Goal: Transaction & Acquisition: Purchase product/service

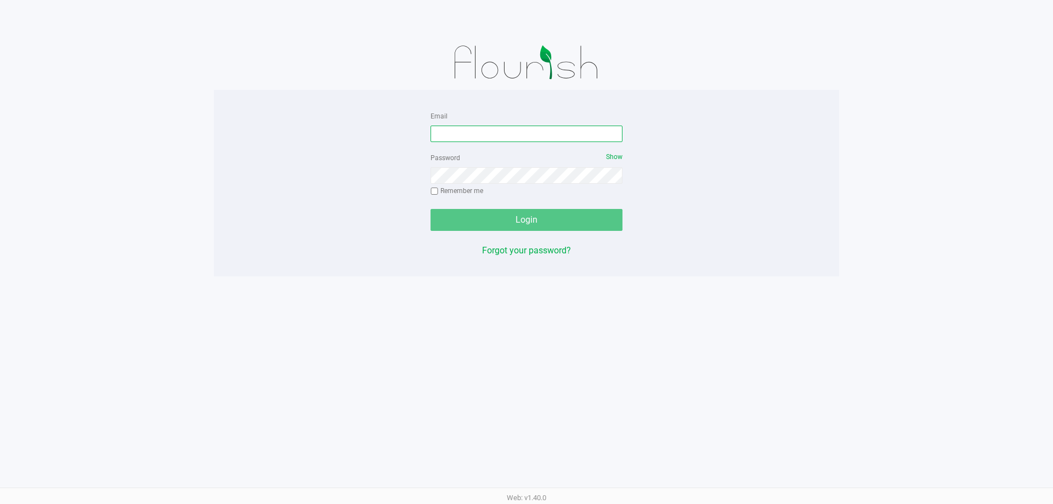
click at [485, 134] on input "Email" at bounding box center [527, 134] width 192 height 16
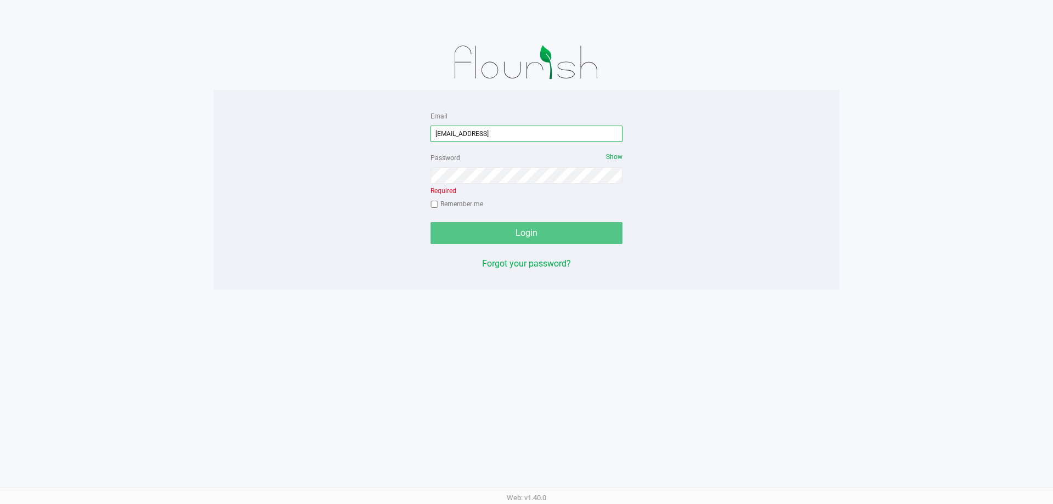
click at [513, 133] on input "[EMAIL_ADDRESS]" at bounding box center [527, 134] width 192 height 16
type input "[EMAIL_ADDRESS][DOMAIN_NAME]"
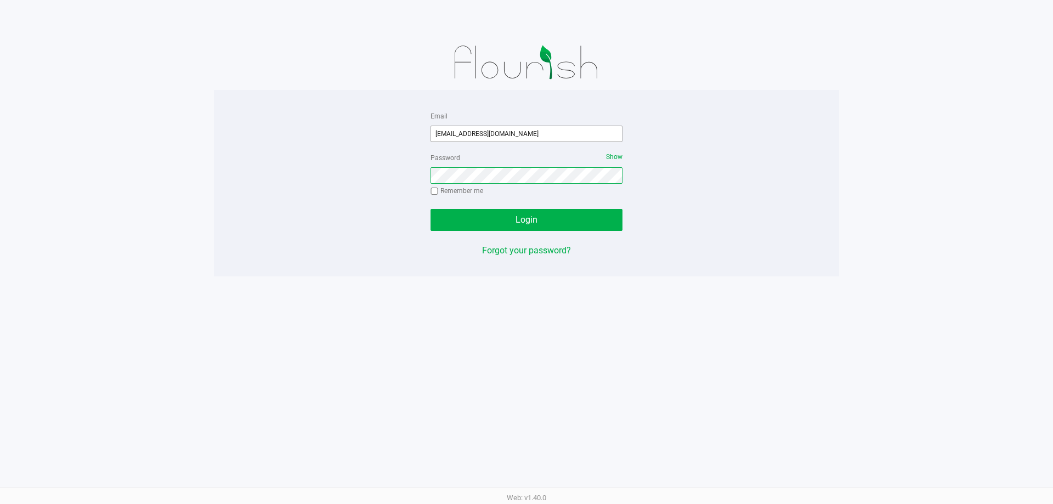
click at [431, 209] on button "Login" at bounding box center [527, 220] width 192 height 22
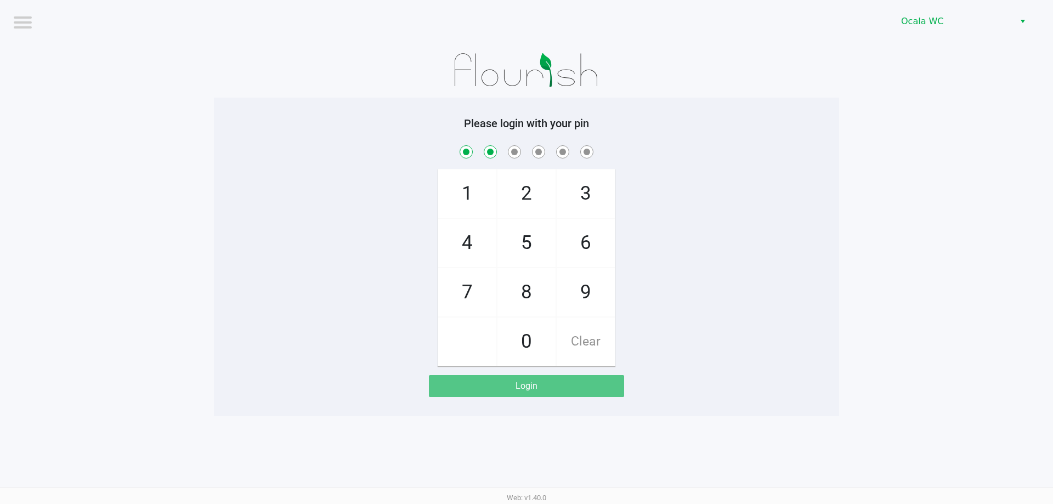
checkbox input "true"
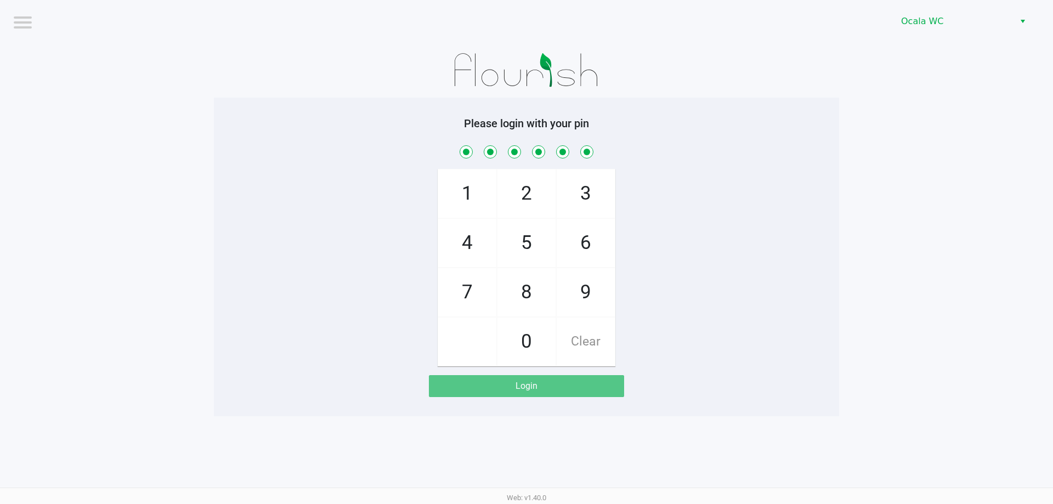
checkbox input "true"
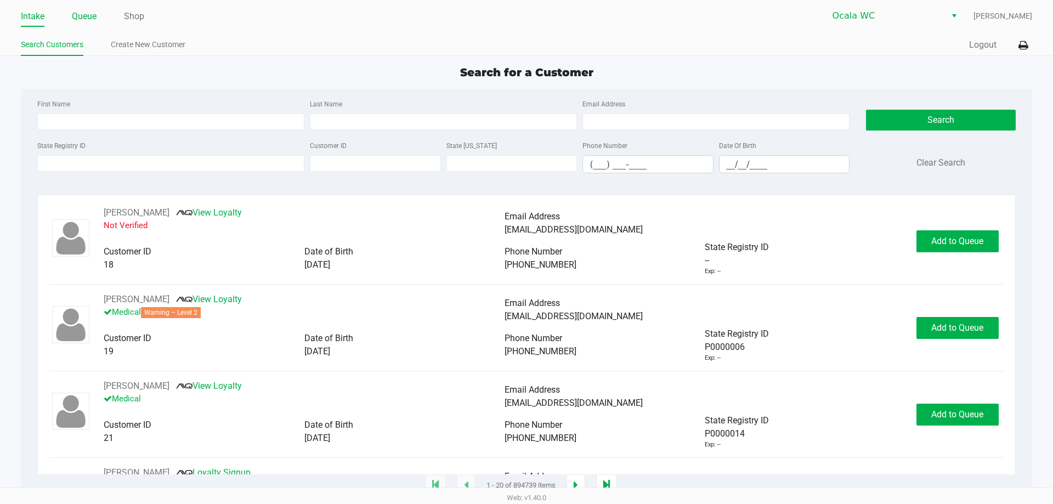
click at [93, 19] on link "Queue" at bounding box center [84, 16] width 25 height 15
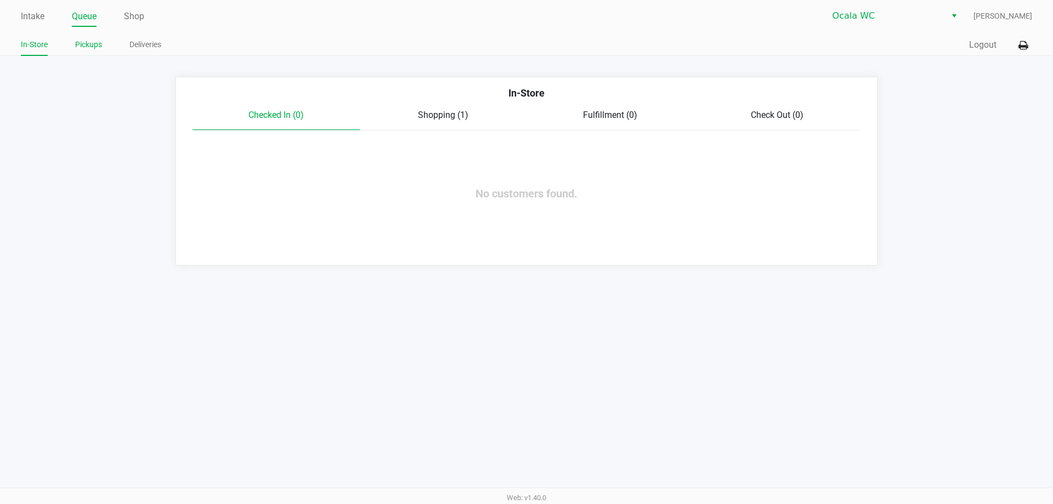
click at [93, 46] on link "Pickups" at bounding box center [88, 45] width 27 height 14
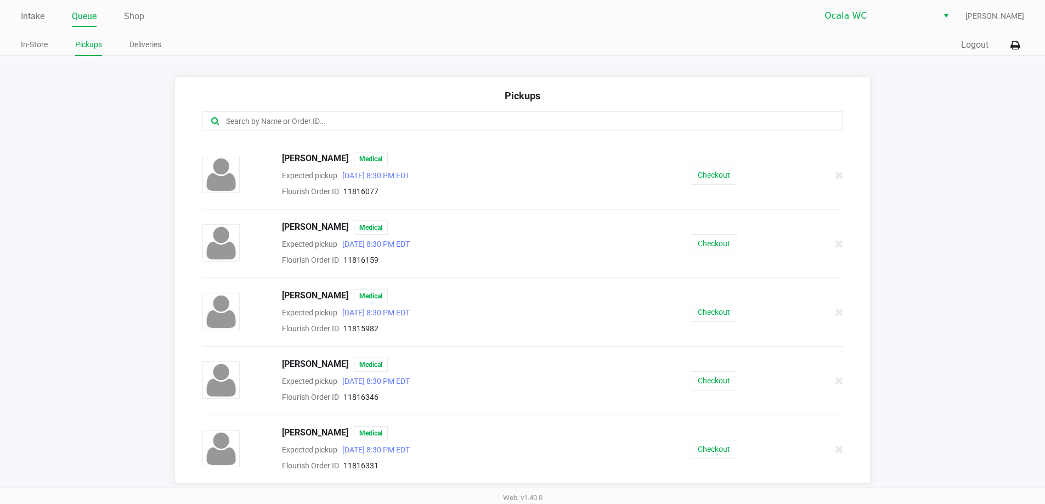
scroll to position [1, 0]
click at [698, 442] on button "Checkout" at bounding box center [714, 448] width 47 height 19
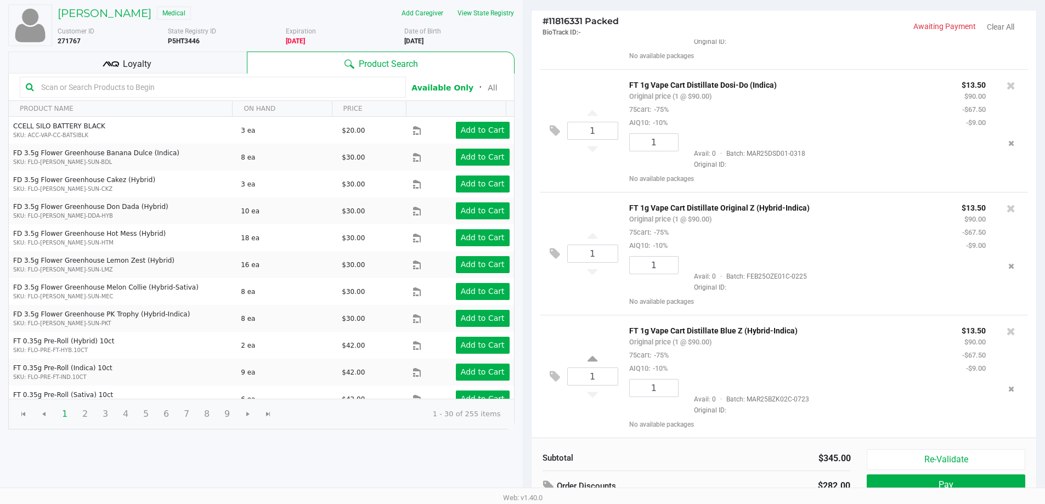
scroll to position [112, 0]
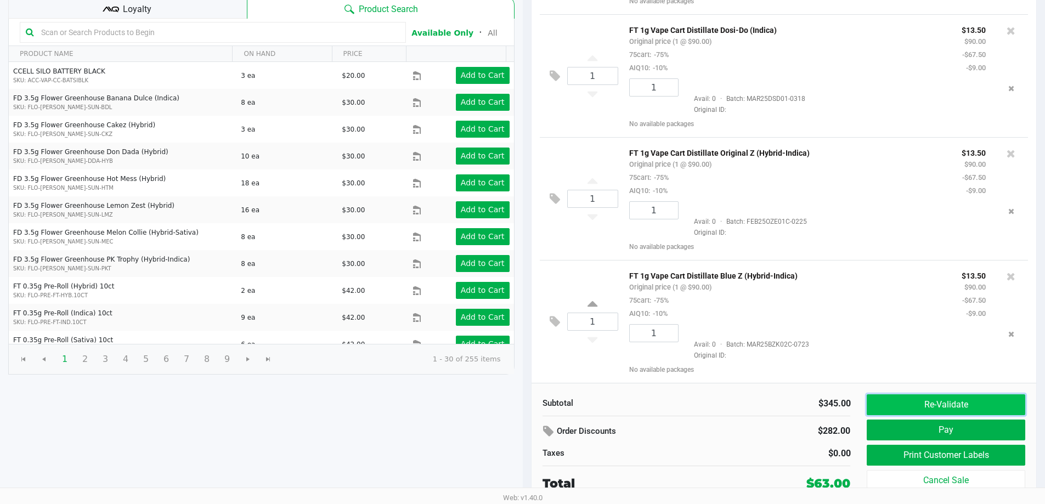
click at [956, 406] on button "Re-Validate" at bounding box center [946, 404] width 158 height 21
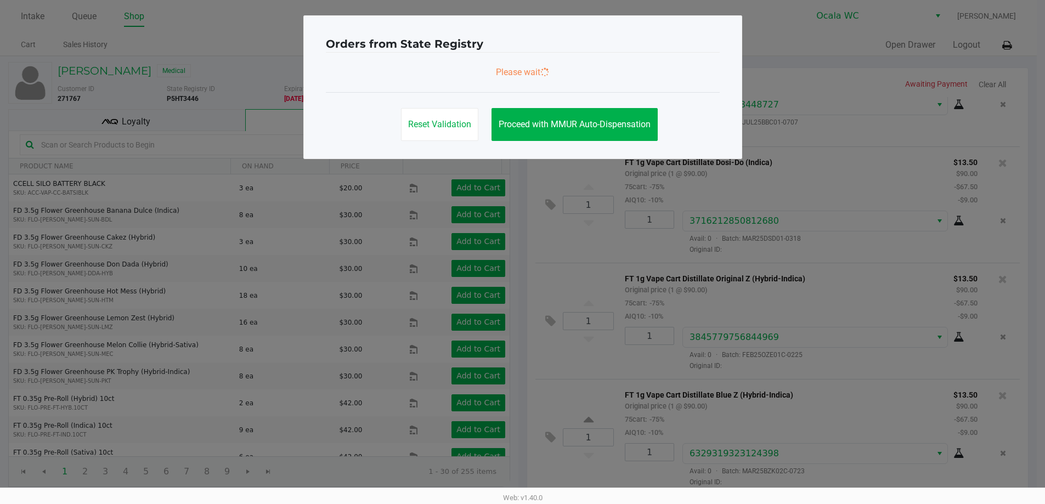
scroll to position [0, 0]
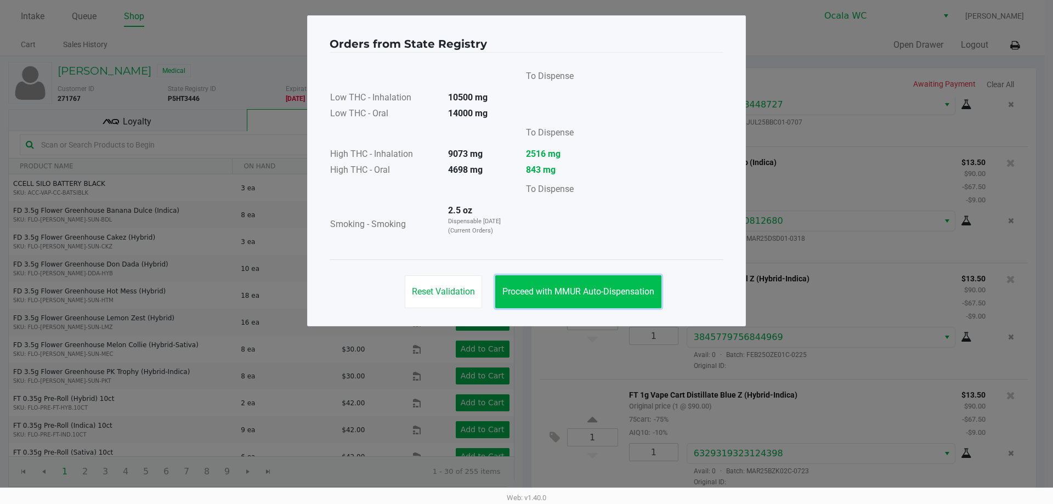
click at [614, 291] on span "Proceed with MMUR Auto-Dispensation" at bounding box center [578, 291] width 152 height 10
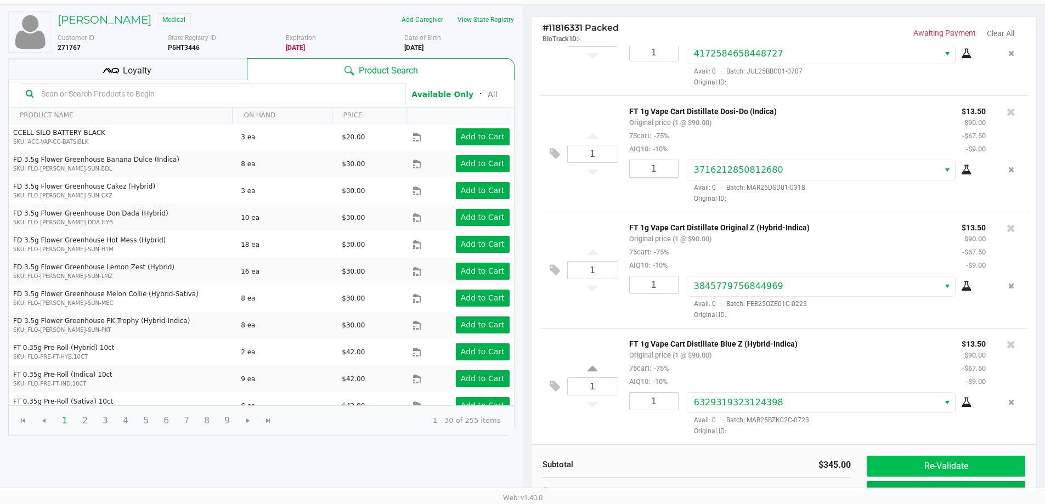
scroll to position [112, 0]
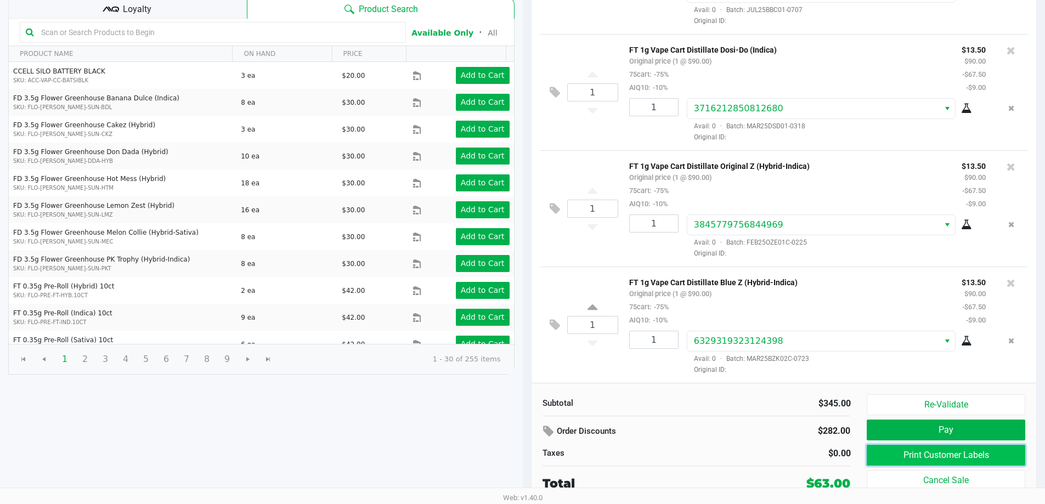
click at [963, 454] on button "Print Customer Labels" at bounding box center [946, 455] width 158 height 21
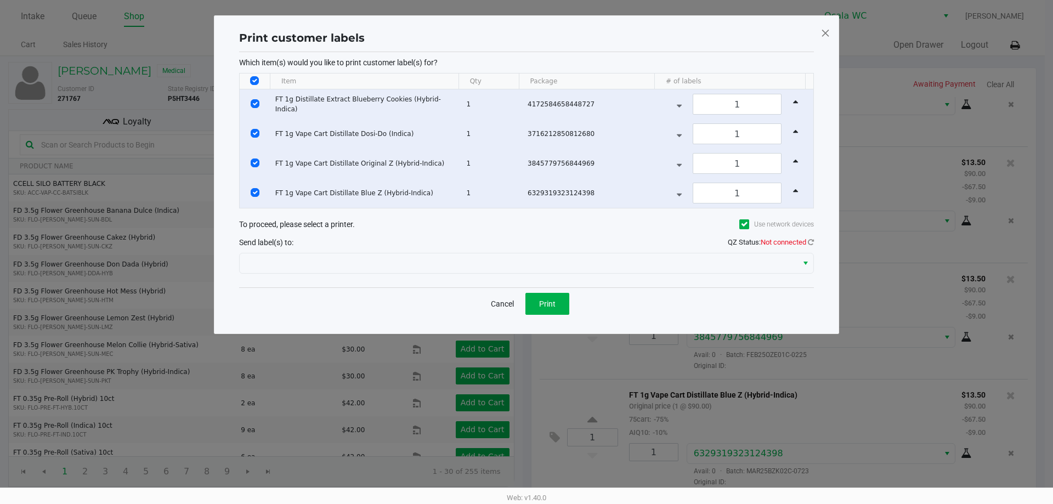
click at [455, 247] on div "Send label(s) to: QZ Status: Not connected" at bounding box center [526, 242] width 575 height 16
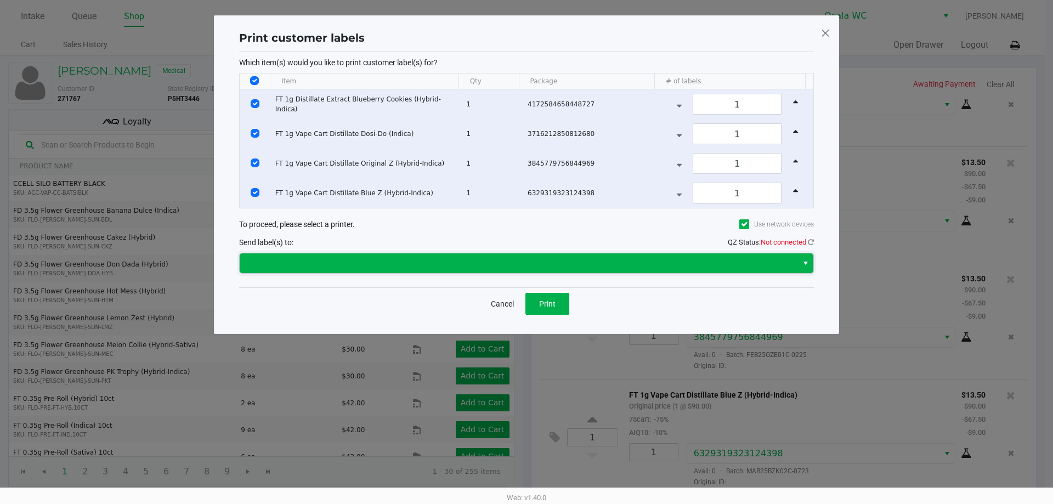
click at [459, 256] on span at bounding box center [519, 263] width 558 height 20
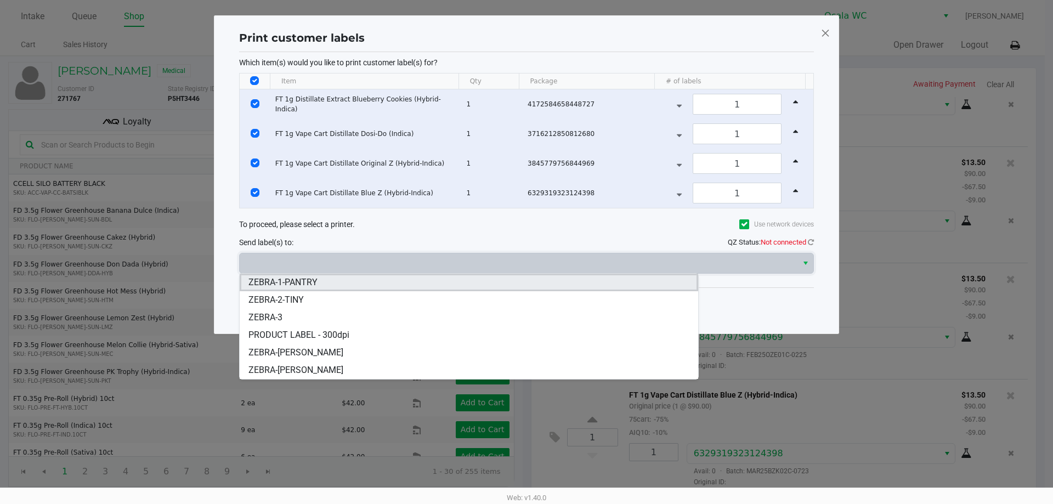
click at [430, 286] on li "ZEBRA-1-PANTRY" at bounding box center [469, 283] width 459 height 18
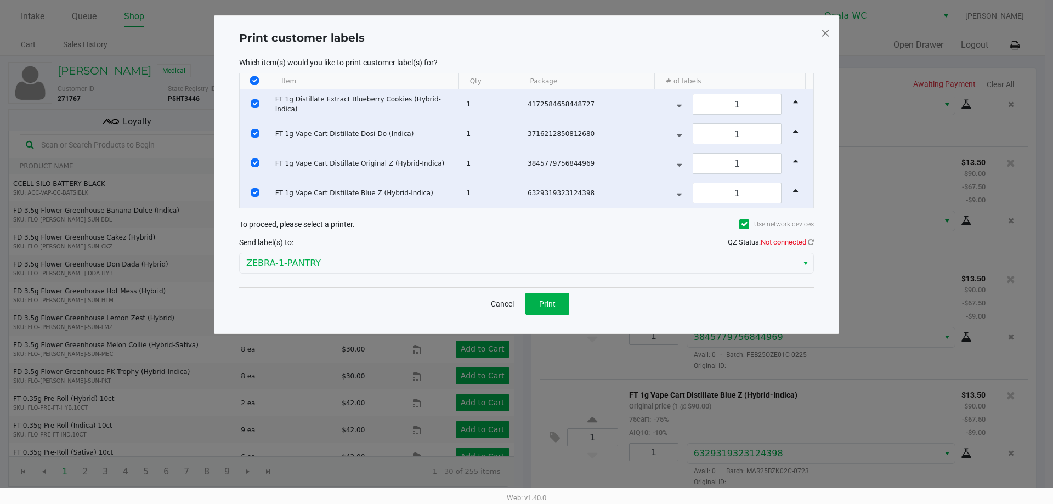
click at [570, 301] on div "Cancel Print" at bounding box center [526, 303] width 575 height 32
click at [559, 304] on button "Print" at bounding box center [547, 304] width 44 height 22
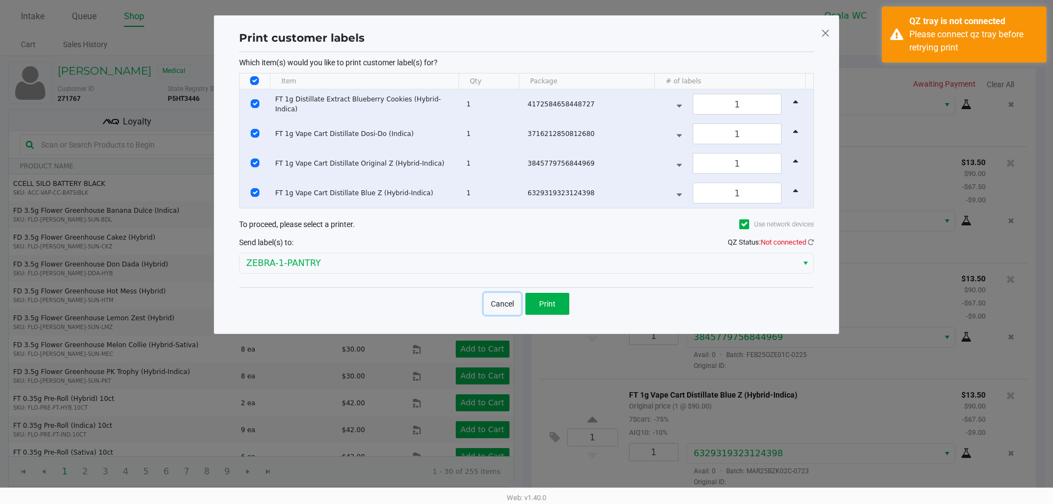
click at [501, 299] on button "Cancel" at bounding box center [502, 304] width 37 height 22
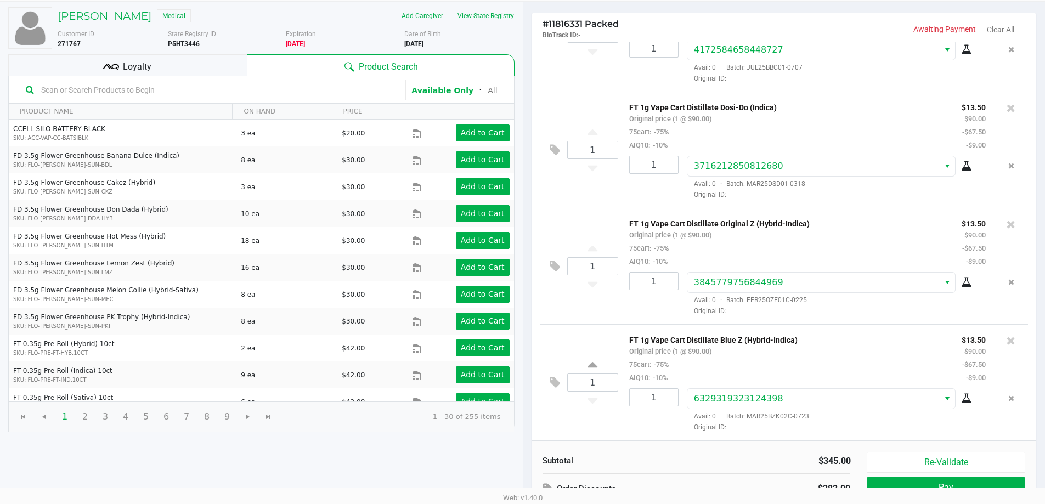
scroll to position [112, 0]
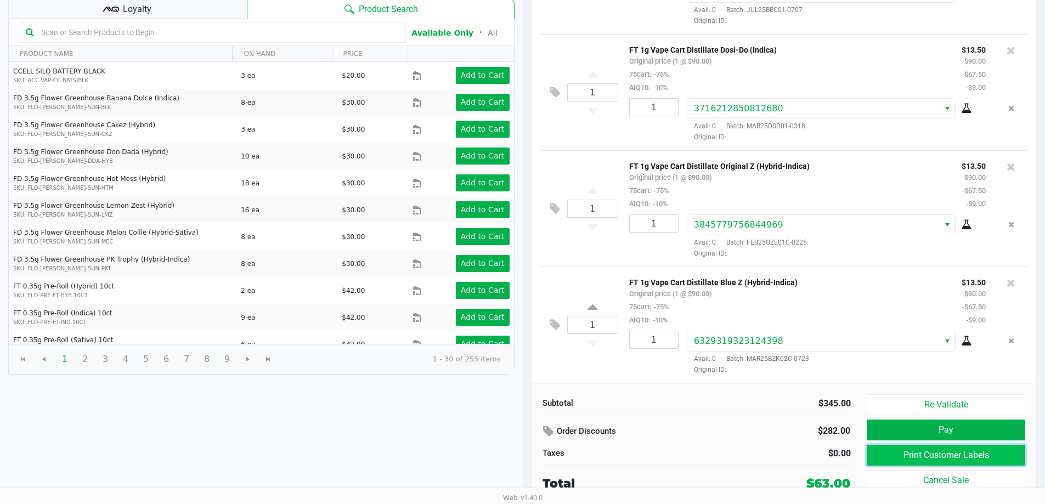
click at [969, 455] on button "Print Customer Labels" at bounding box center [946, 455] width 158 height 21
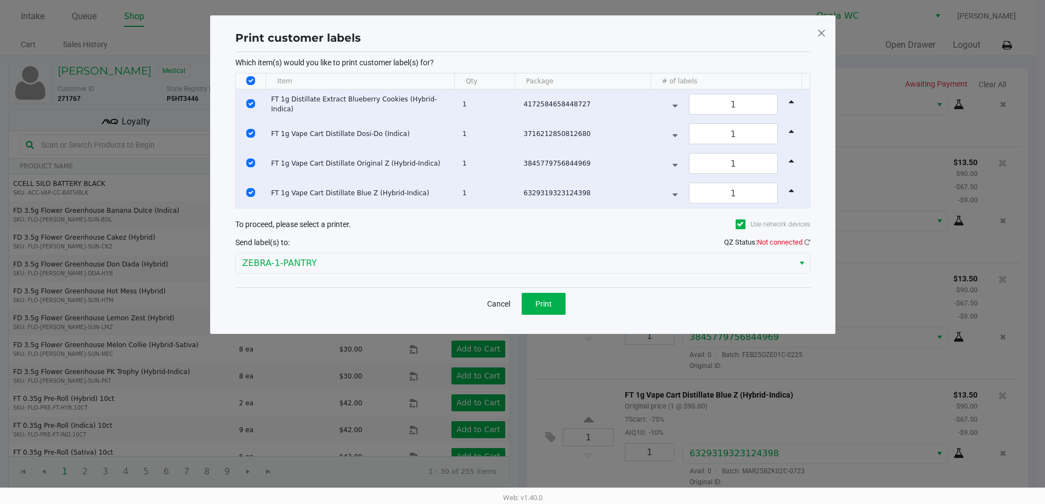
scroll to position [0, 0]
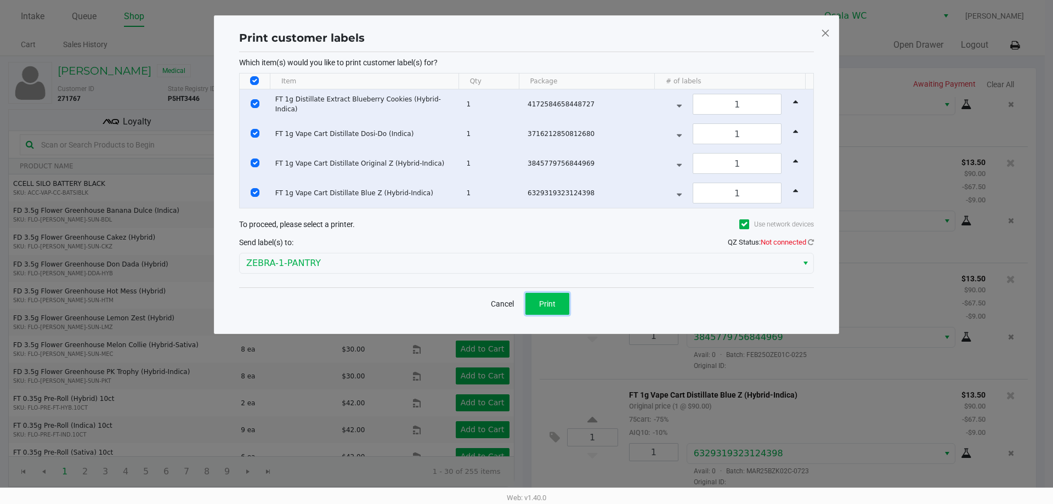
click at [544, 297] on button "Print" at bounding box center [547, 304] width 44 height 22
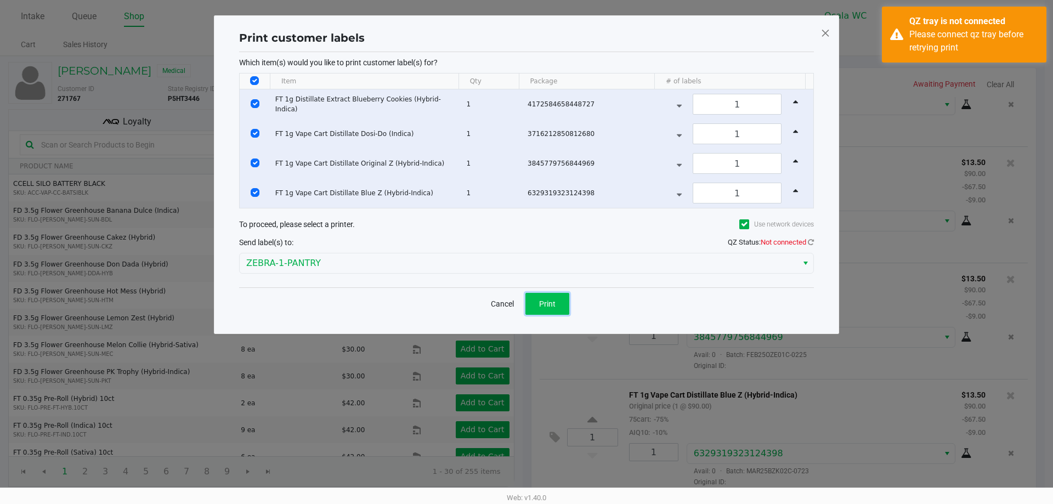
click at [546, 307] on span "Print" at bounding box center [547, 303] width 16 height 9
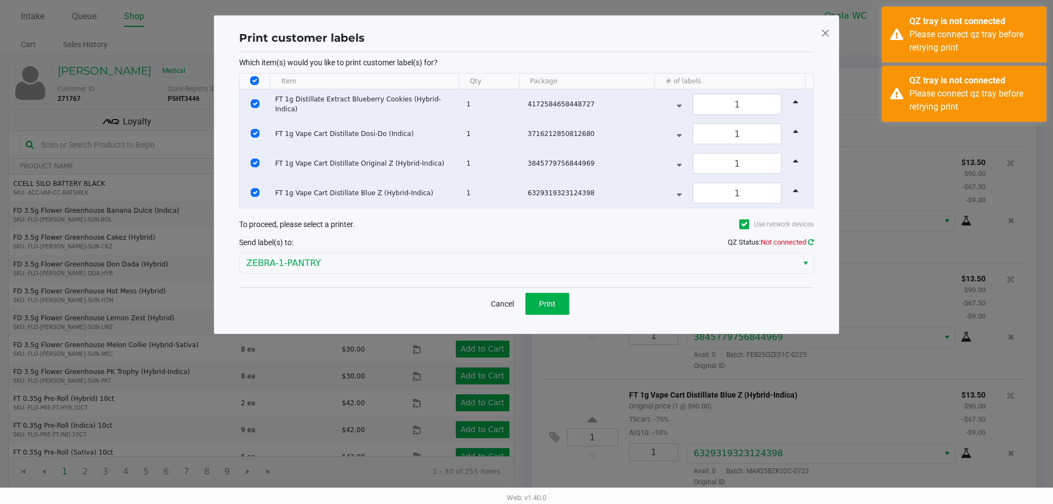
click at [812, 243] on icon at bounding box center [811, 242] width 6 height 7
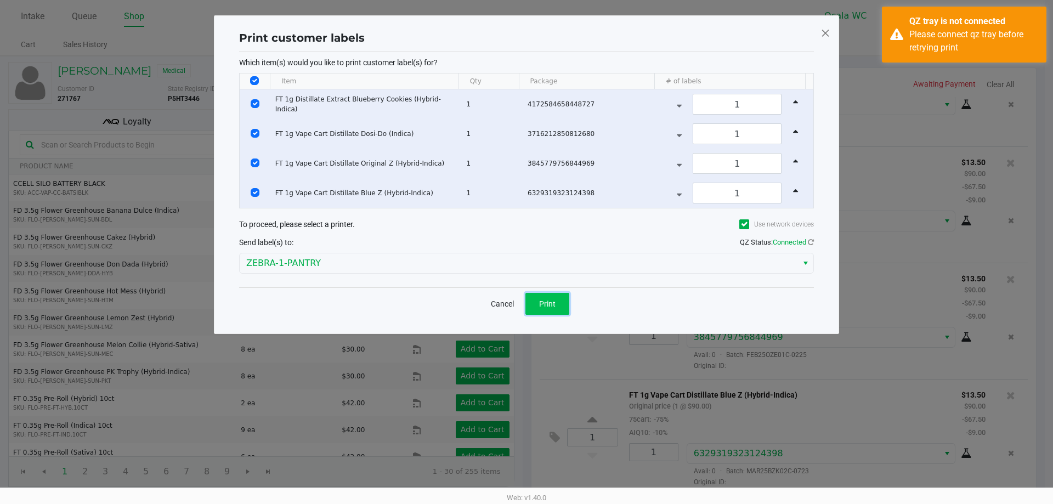
click at [539, 301] on button "Print" at bounding box center [547, 304] width 44 height 22
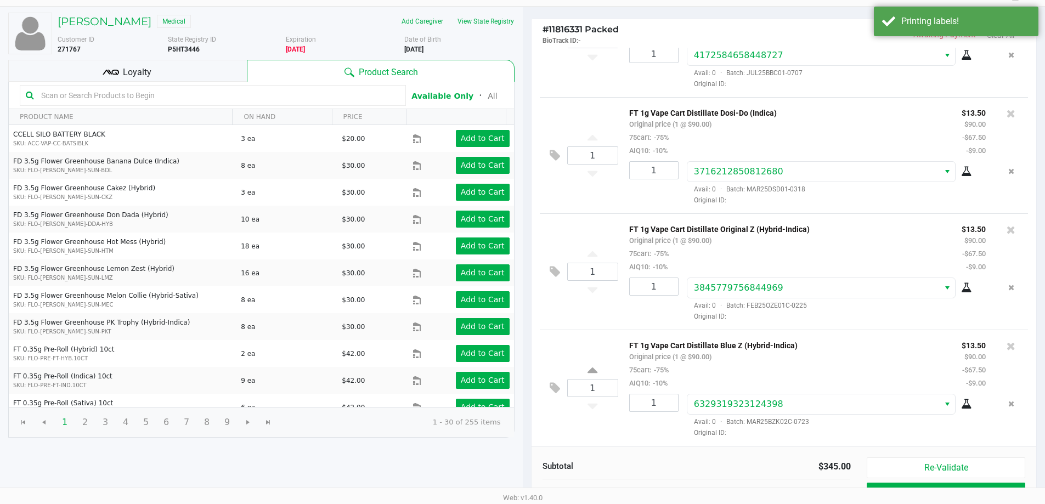
scroll to position [112, 0]
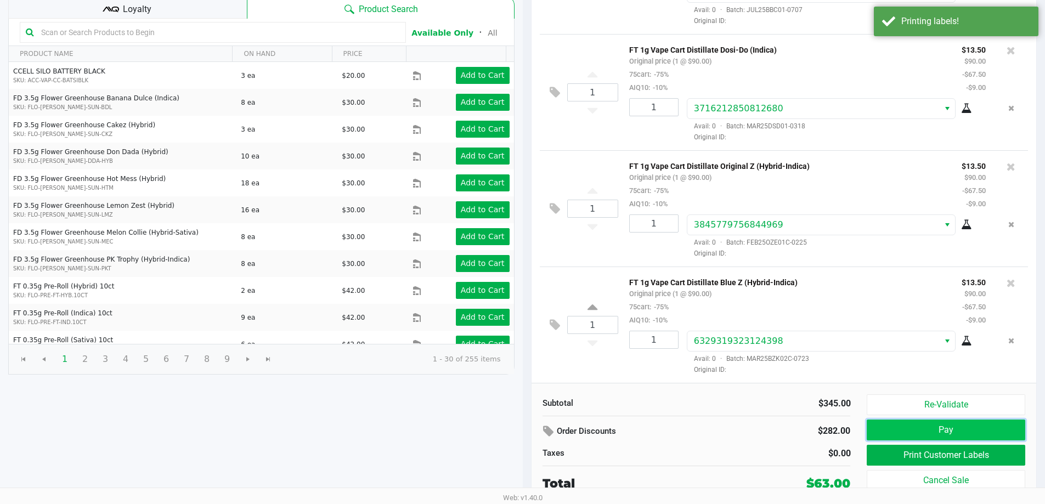
click at [984, 425] on button "Pay" at bounding box center [946, 430] width 158 height 21
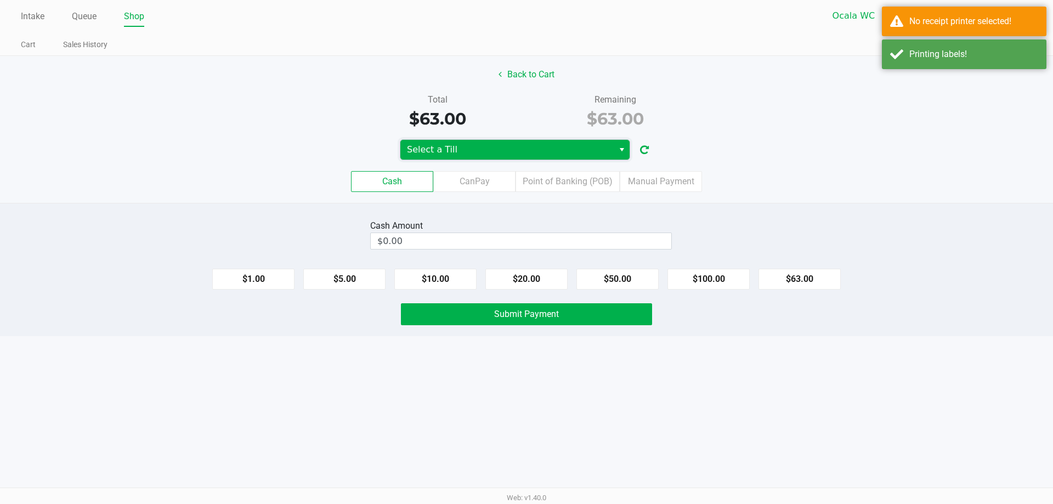
click at [555, 152] on span "Select a Till" at bounding box center [507, 149] width 200 height 13
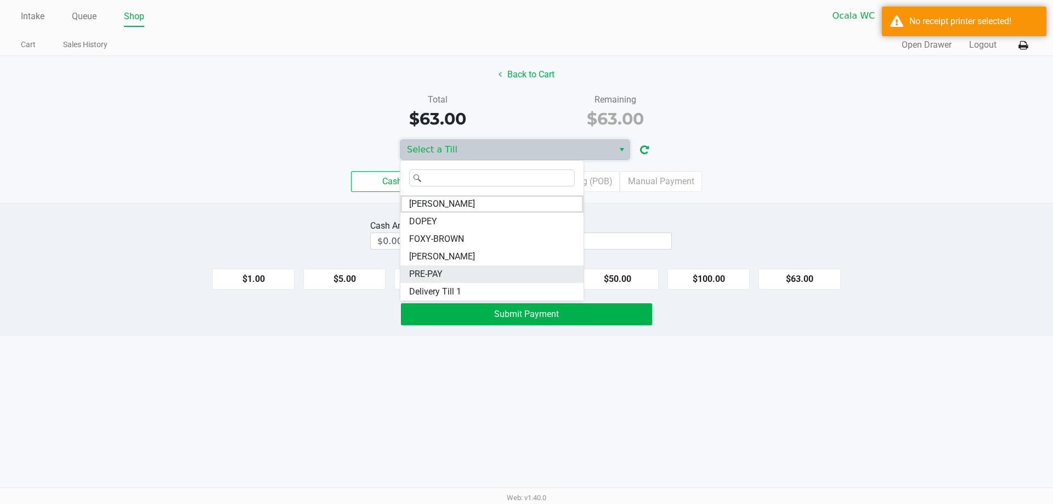
click at [501, 273] on li "PRE-PAY" at bounding box center [491, 274] width 183 height 18
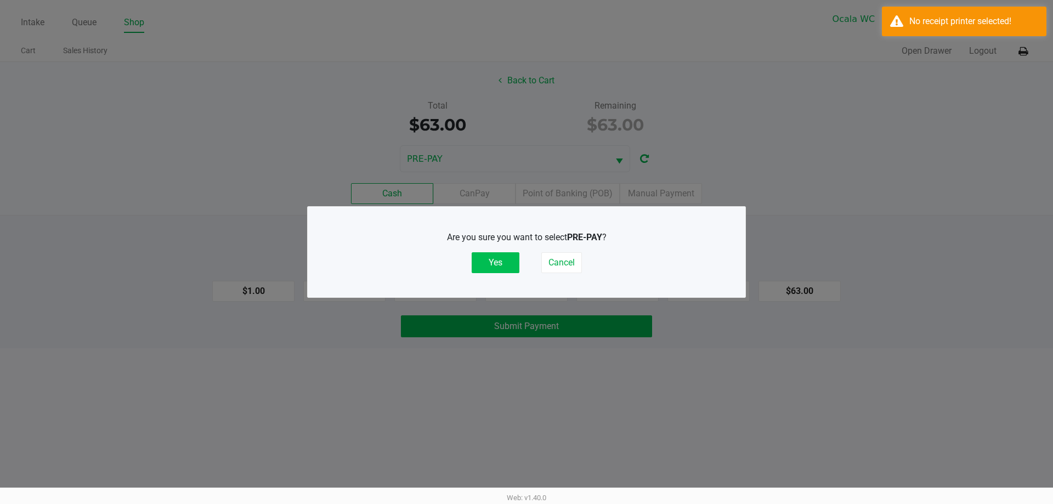
click at [485, 263] on button "Yes" at bounding box center [496, 262] width 48 height 21
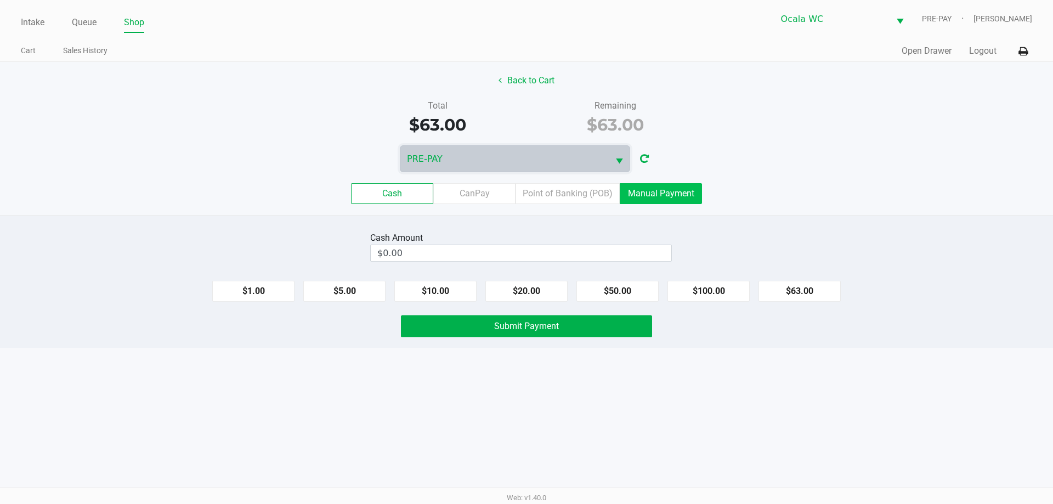
click at [641, 200] on label "Manual Payment" at bounding box center [661, 193] width 82 height 21
click at [0, 0] on 8 "Manual Payment" at bounding box center [0, 0] width 0 height 0
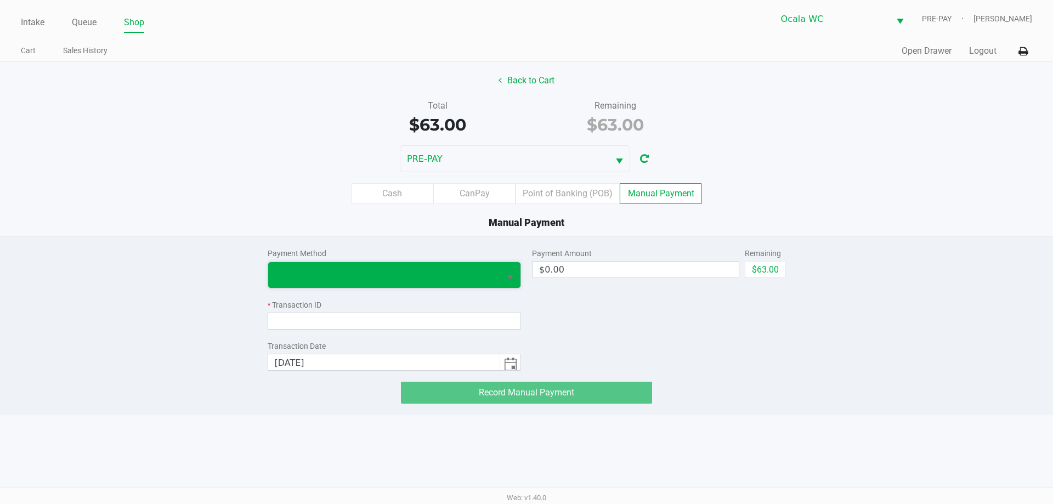
click at [335, 278] on span at bounding box center [384, 274] width 219 height 13
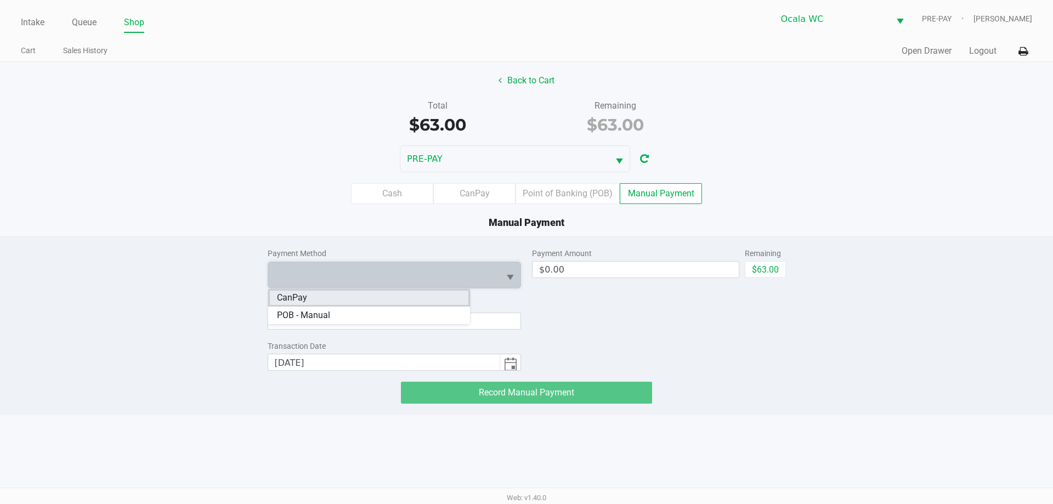
click at [335, 303] on li "CanPay" at bounding box center [369, 298] width 202 height 18
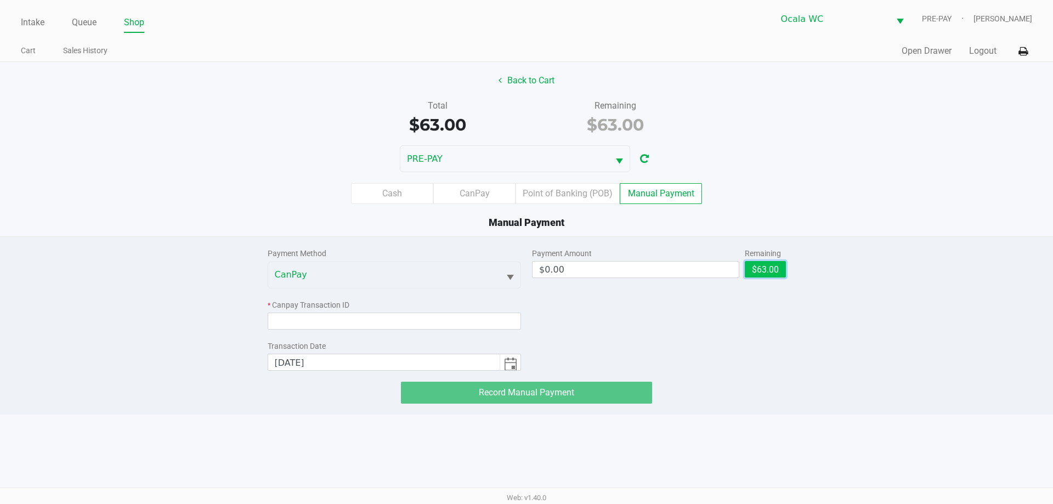
click at [778, 266] on button "$63.00" at bounding box center [765, 269] width 41 height 16
type input "$63.00"
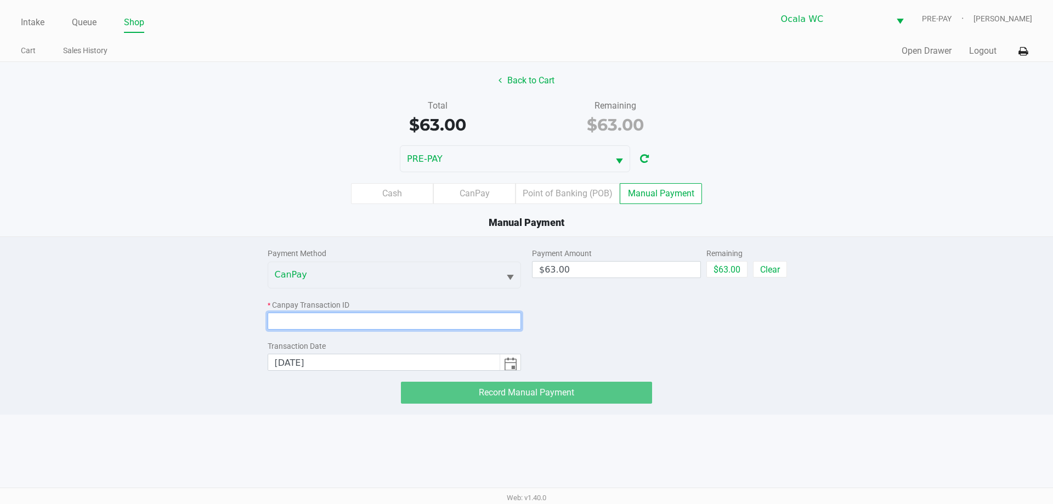
click at [408, 324] on input at bounding box center [395, 321] width 254 height 17
drag, startPoint x: 268, startPoint y: 321, endPoint x: 278, endPoint y: 319, distance: 10.0
click at [273, 320] on input at bounding box center [395, 321] width 254 height 17
paste input "6EKEQIYICETU"
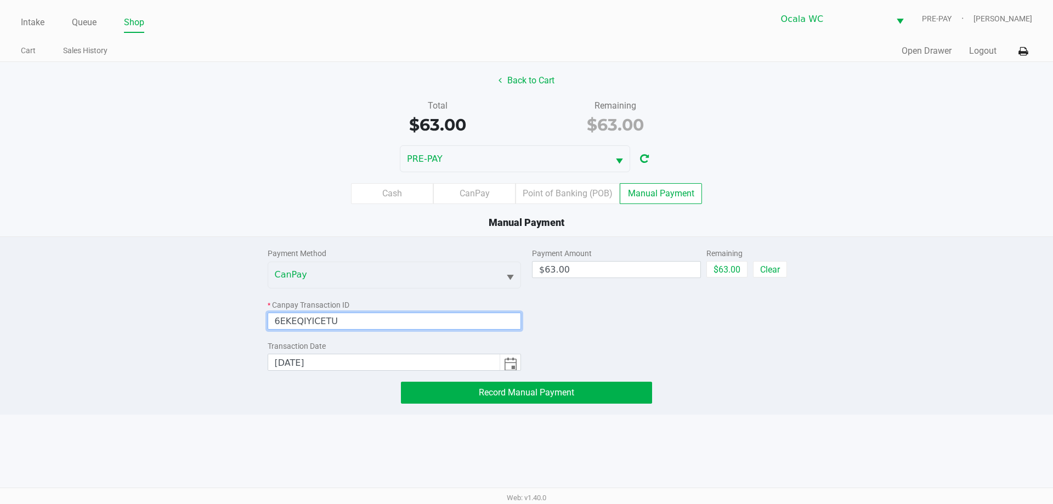
type input "6EKEQIYICETU"
click at [613, 348] on div "Payment Amount $63.00 Remaining $63.00 Clear" at bounding box center [659, 304] width 254 height 134
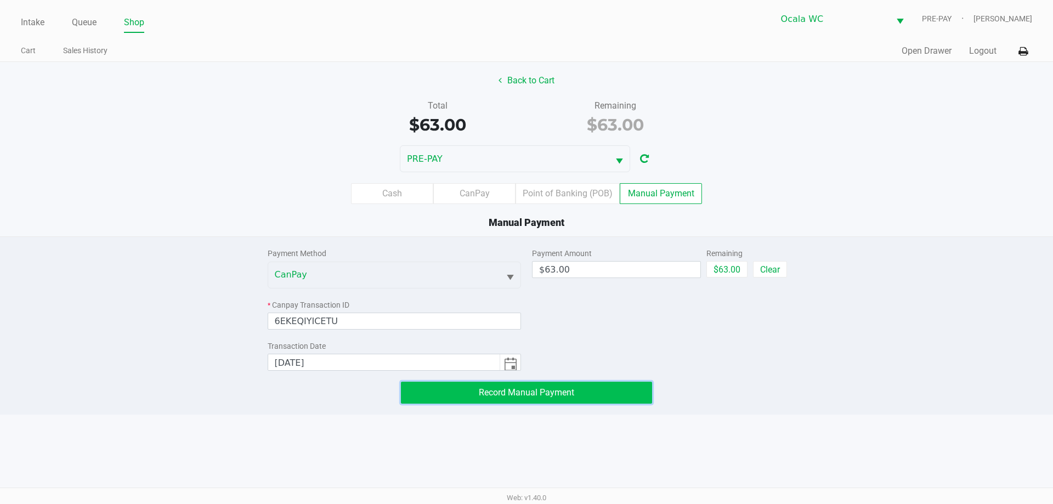
click at [555, 389] on span "Record Manual Payment" at bounding box center [526, 392] width 95 height 10
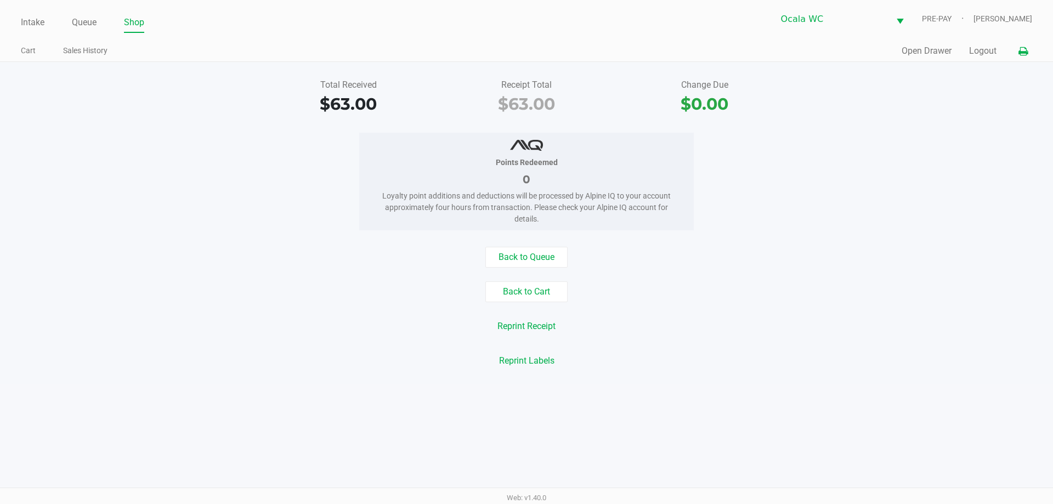
click at [1022, 49] on icon at bounding box center [1023, 52] width 9 height 8
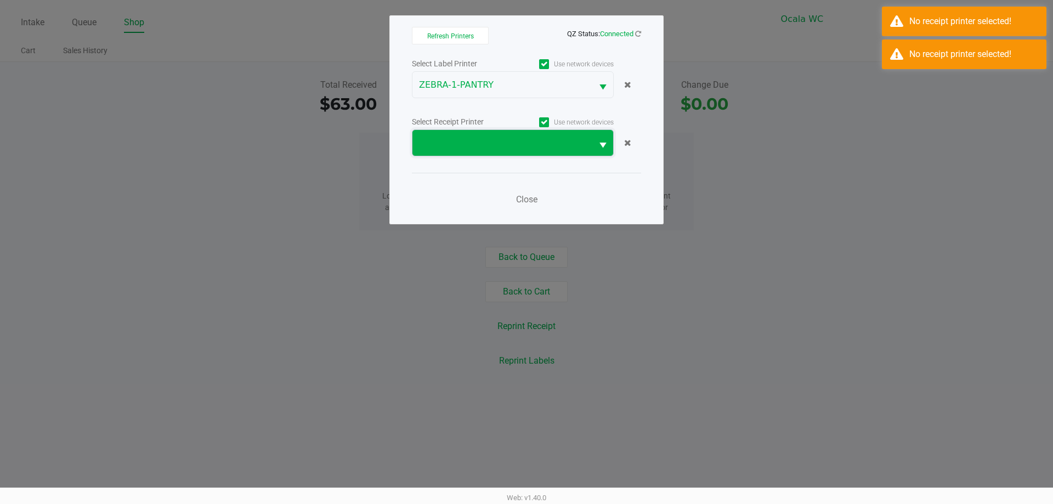
click at [495, 133] on span at bounding box center [502, 143] width 180 height 26
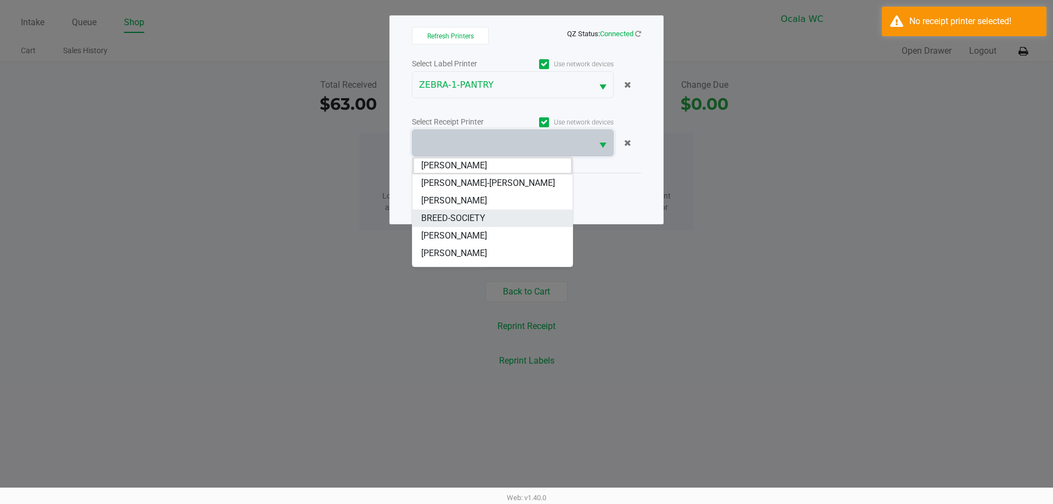
click at [484, 216] on span "BREED-SOCIETY" at bounding box center [453, 218] width 64 height 13
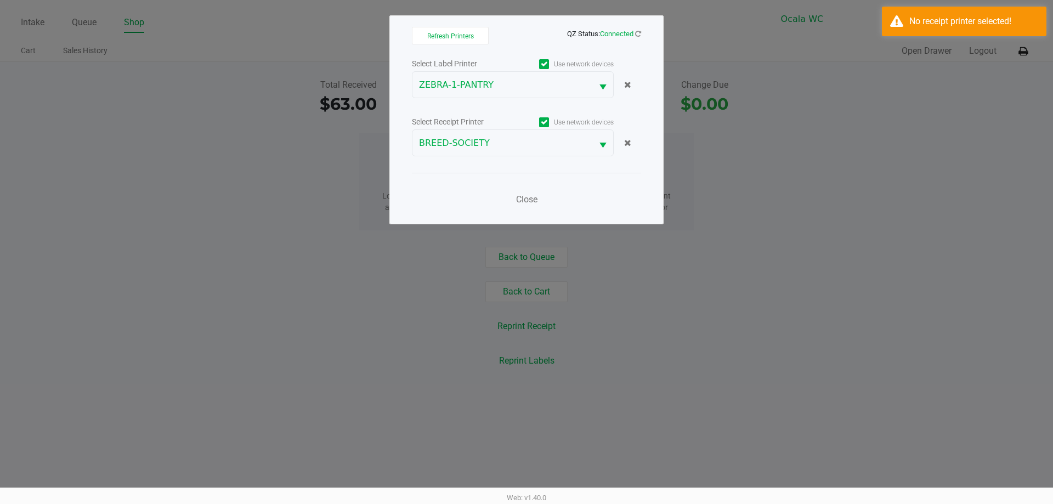
click at [605, 212] on div "Close" at bounding box center [526, 193] width 229 height 40
click at [531, 197] on span "Close" at bounding box center [526, 199] width 21 height 10
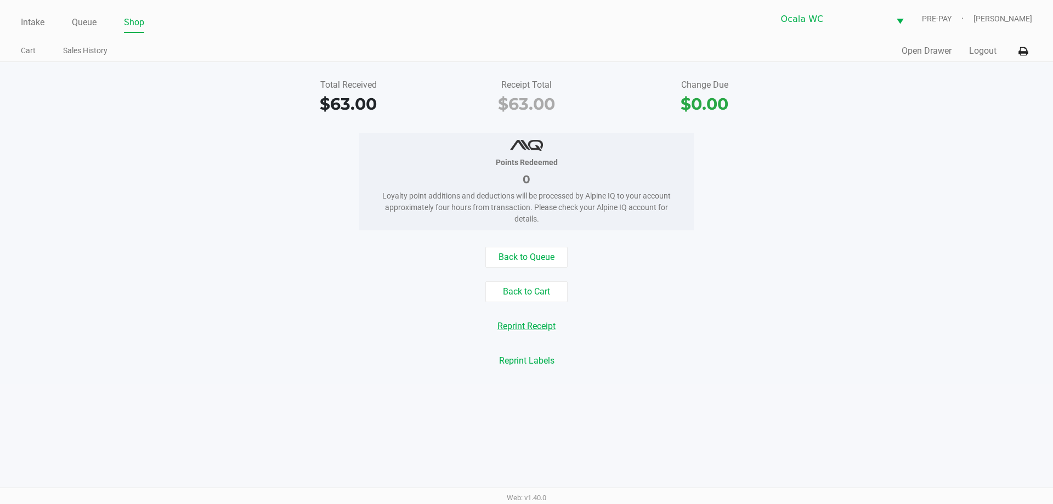
click at [532, 324] on button "Reprint Receipt" at bounding box center [526, 326] width 72 height 21
click at [27, 17] on link "Intake" at bounding box center [33, 22] width 24 height 15
